Goal: Find contact information: Find contact information

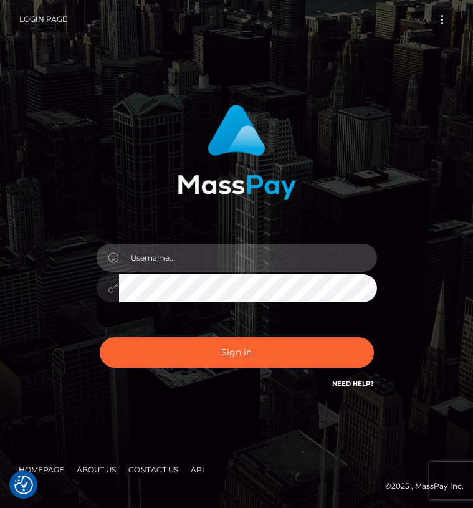
click at [255, 268] on input "text" at bounding box center [248, 258] width 258 height 28
type input "hello.tittybbg@gmail.com"
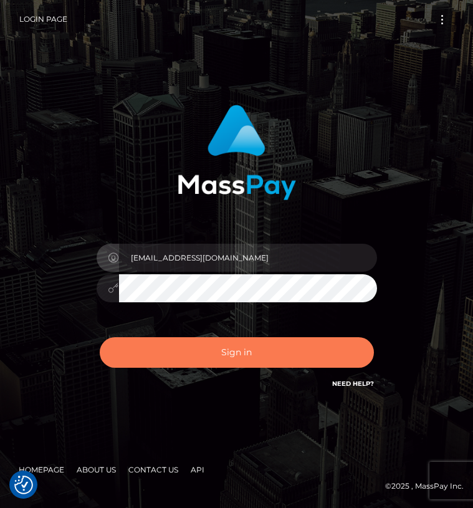
click at [211, 350] on button "Sign in" at bounding box center [237, 352] width 274 height 31
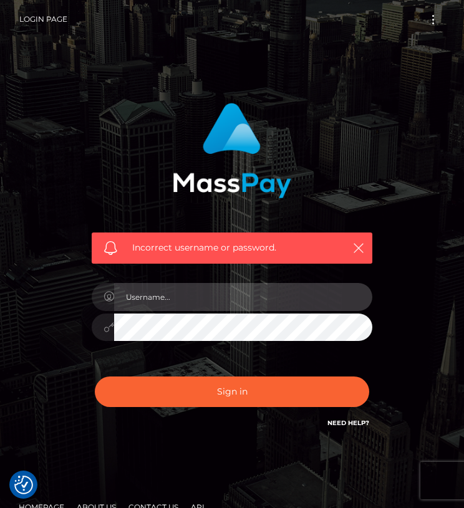
click at [191, 296] on input "text" at bounding box center [243, 297] width 258 height 28
type input "aGVsbG8udGl0dHliYmdAZ21haWwuY29t"
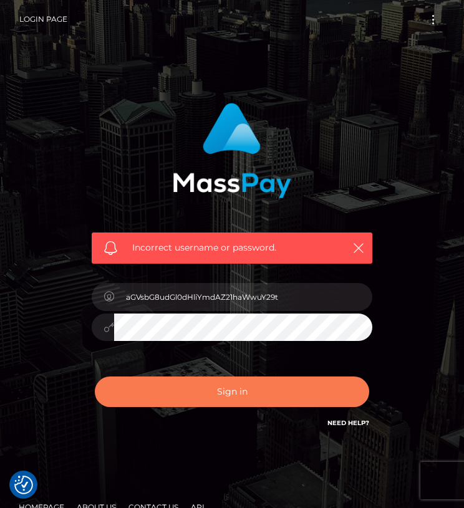
click at [236, 403] on button "Sign in" at bounding box center [232, 392] width 274 height 31
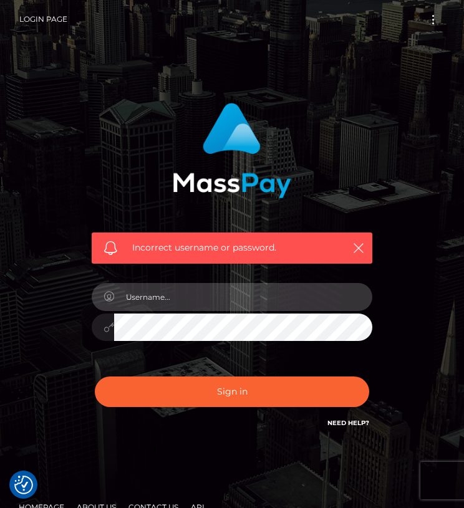
click at [230, 299] on input "text" at bounding box center [243, 297] width 258 height 28
click at [307, 293] on input "aGVsbG8udGl0dHliYmdAZ21haWwuY29t" at bounding box center [243, 297] width 258 height 28
type input "hello.tittybbg@gmail.com"
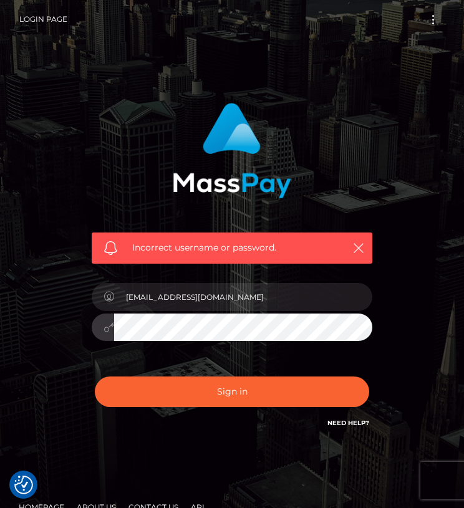
click at [95, 377] on button "Sign in" at bounding box center [232, 392] width 274 height 31
click at [337, 421] on link "Need Help?" at bounding box center [348, 423] width 42 height 8
click at [349, 425] on link "Need Help?" at bounding box center [348, 423] width 42 height 8
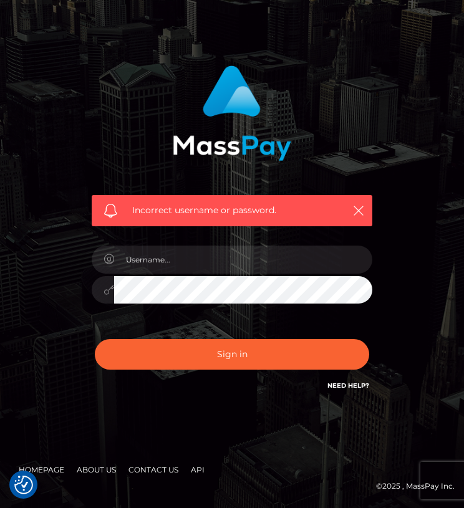
click at [341, 387] on link "Need Help?" at bounding box center [348, 386] width 42 height 8
click at [353, 381] on h6 "Need Help?" at bounding box center [348, 385] width 42 height 11
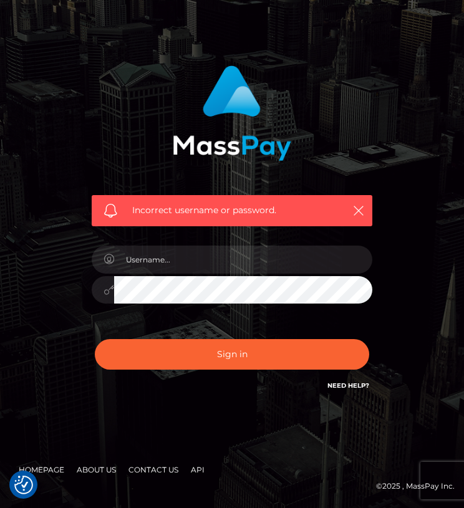
click at [350, 388] on link "Need Help?" at bounding box center [348, 386] width 42 height 8
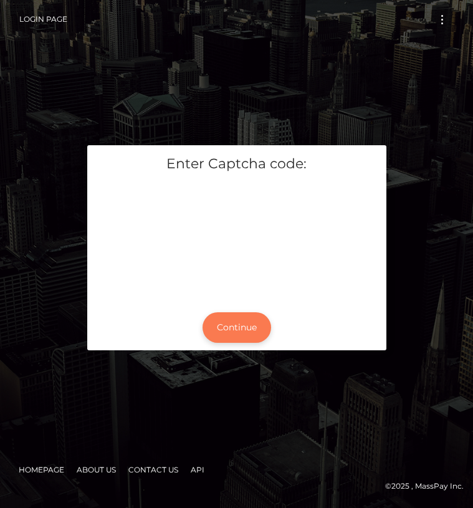
click at [221, 335] on button "Continue" at bounding box center [237, 327] width 69 height 31
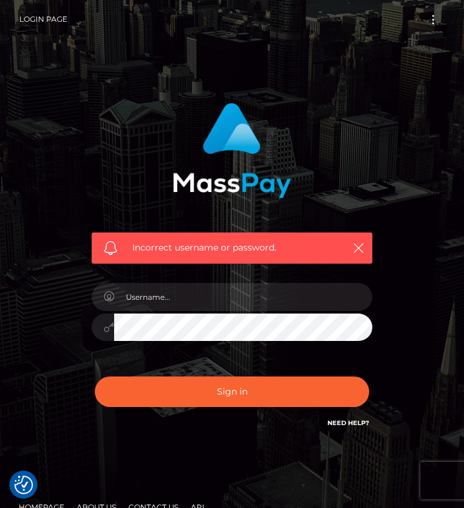
click at [355, 421] on link "Need Help?" at bounding box center [348, 423] width 42 height 8
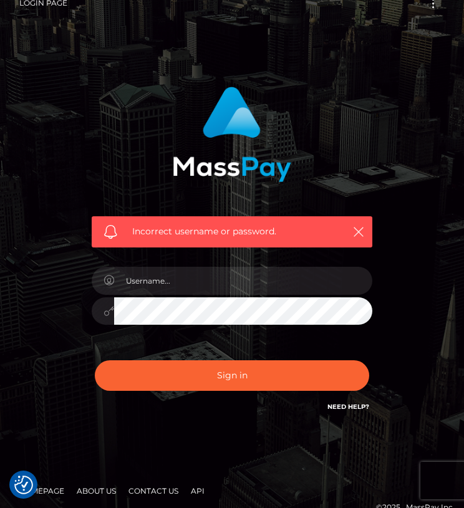
scroll to position [37, 0]
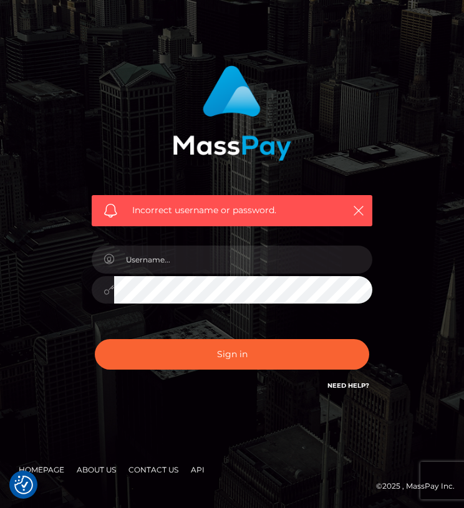
click at [152, 470] on link "Contact Us" at bounding box center [153, 469] width 60 height 19
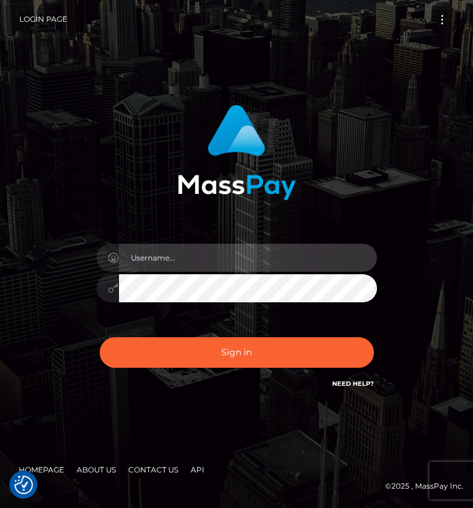
click at [185, 267] on input "text" at bounding box center [248, 258] width 258 height 28
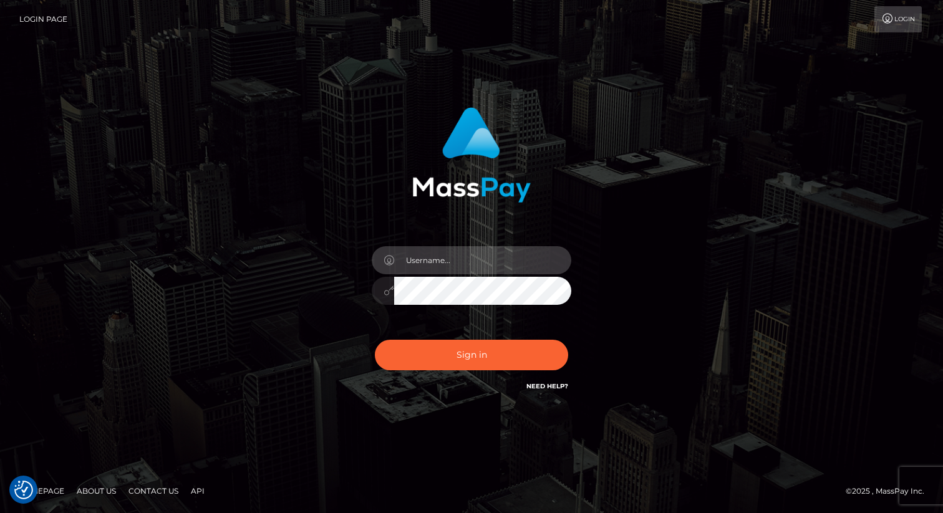
click at [426, 268] on input "text" at bounding box center [482, 260] width 177 height 28
click at [473, 388] on link "Need Help?" at bounding box center [547, 386] width 42 height 8
click at [473, 21] on link "Login" at bounding box center [897, 19] width 47 height 26
click at [557, 387] on link "Need Help?" at bounding box center [547, 386] width 42 height 8
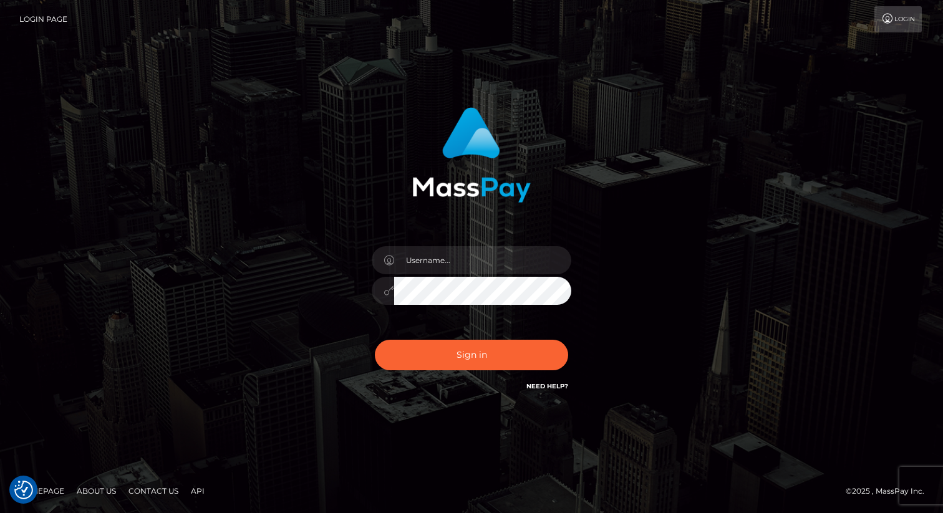
click at [557, 387] on link "Need Help?" at bounding box center [547, 386] width 42 height 8
click at [488, 253] on input "text" at bounding box center [482, 260] width 177 height 28
click at [408, 420] on div "Sign in" at bounding box center [471, 256] width 943 height 504
click at [558, 383] on link "Need Help?" at bounding box center [547, 386] width 42 height 8
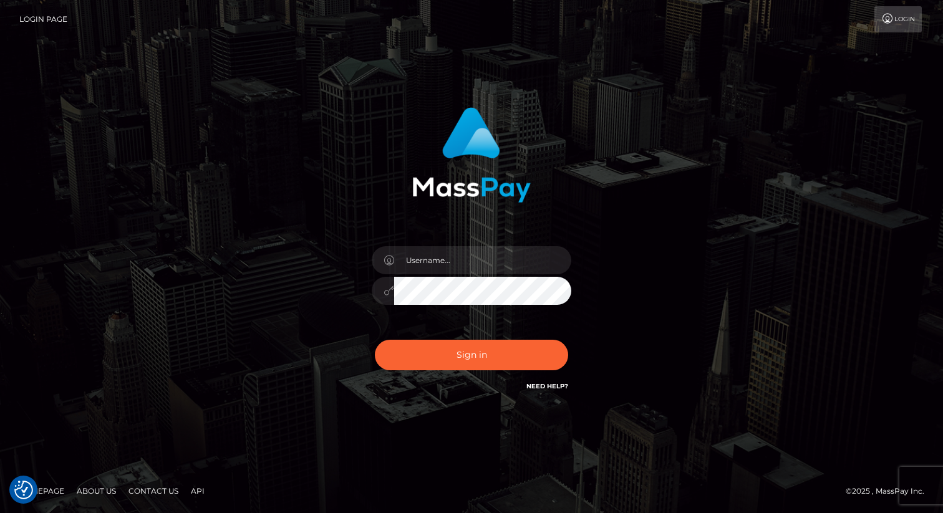
click at [558, 383] on link "Need Help?" at bounding box center [547, 386] width 42 height 8
